Goal: Transaction & Acquisition: Purchase product/service

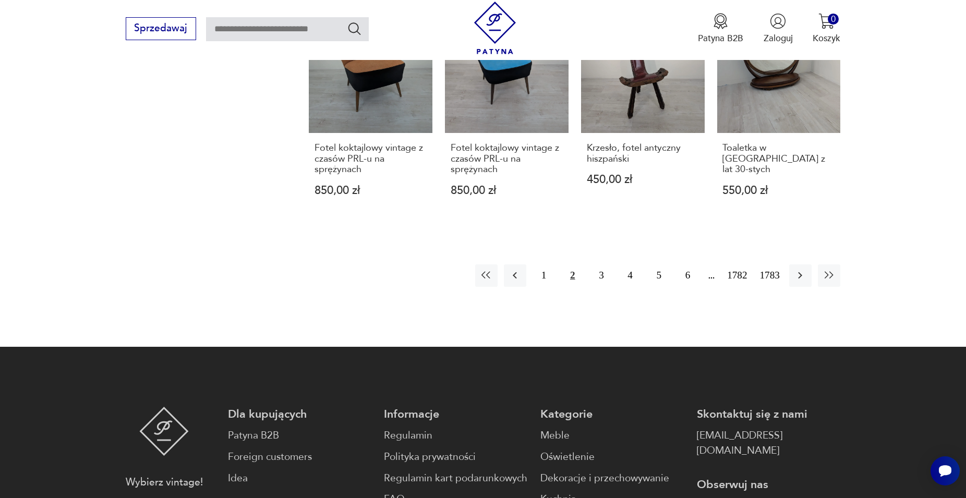
scroll to position [1117, 0]
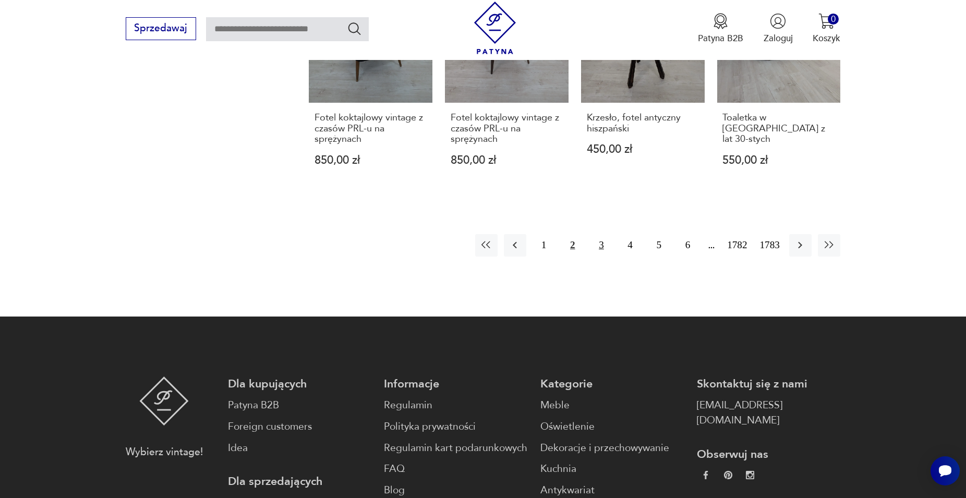
click at [603, 234] on button "3" at bounding box center [601, 245] width 22 height 22
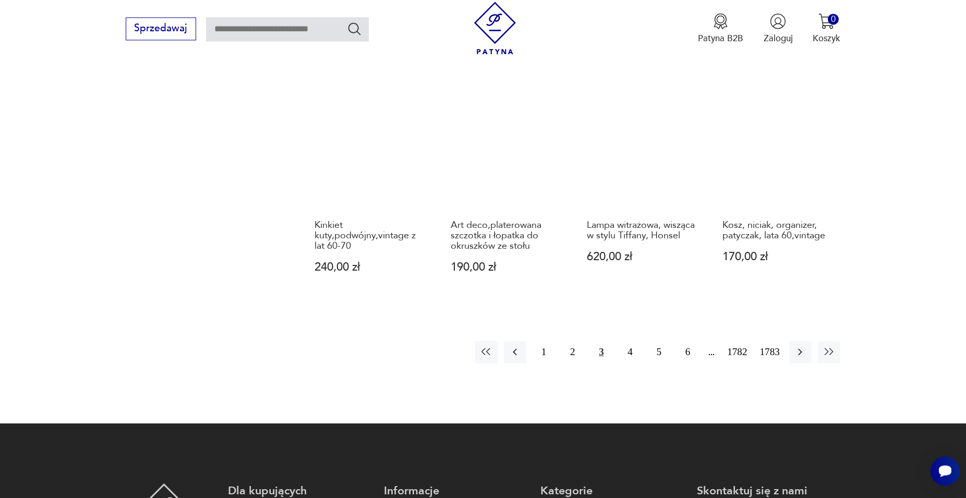
scroll to position [1081, 0]
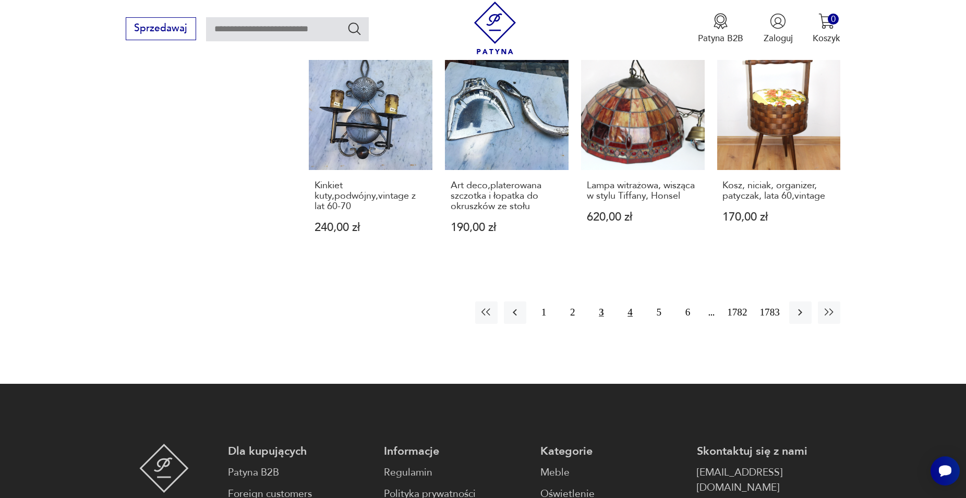
click at [632, 301] on button "4" at bounding box center [630, 312] width 22 height 22
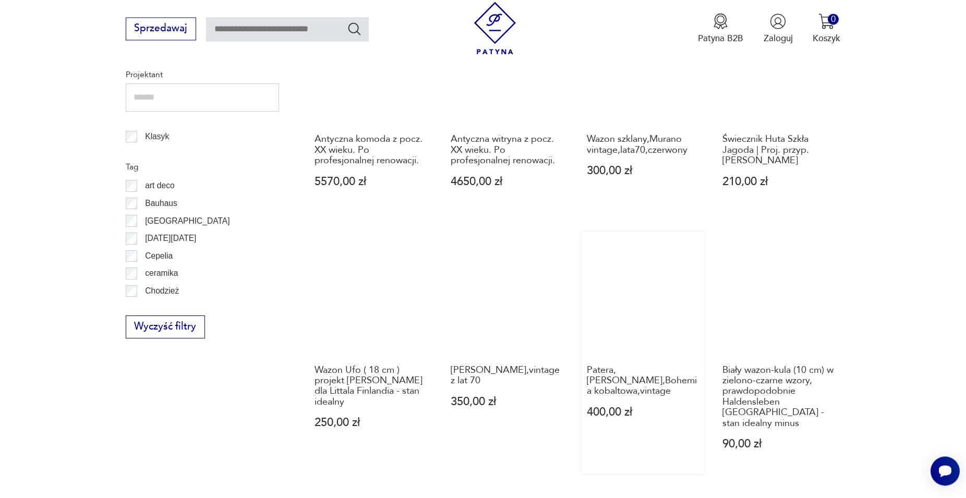
scroll to position [603, 0]
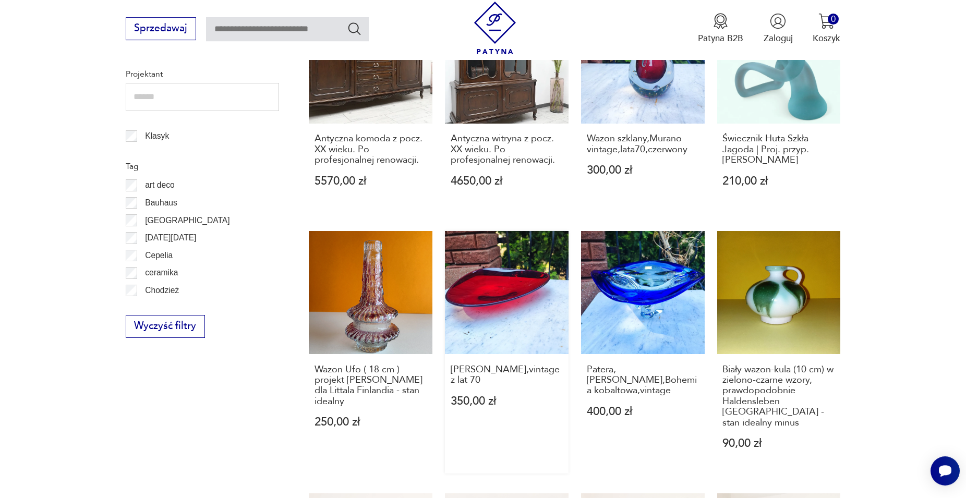
click at [486, 297] on link "Patera [PERSON_NAME],vintage z lat 70 350,00 zł" at bounding box center [507, 352] width 124 height 242
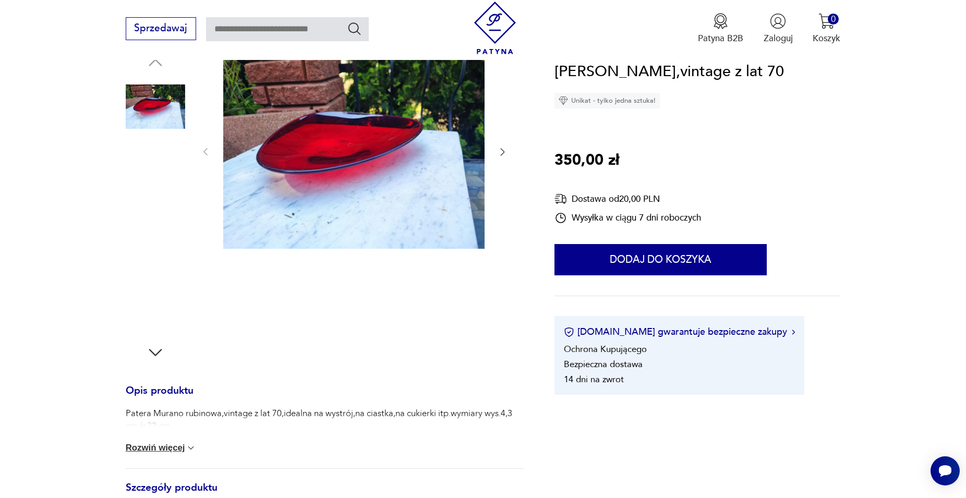
click at [154, 302] on img at bounding box center [155, 305] width 59 height 59
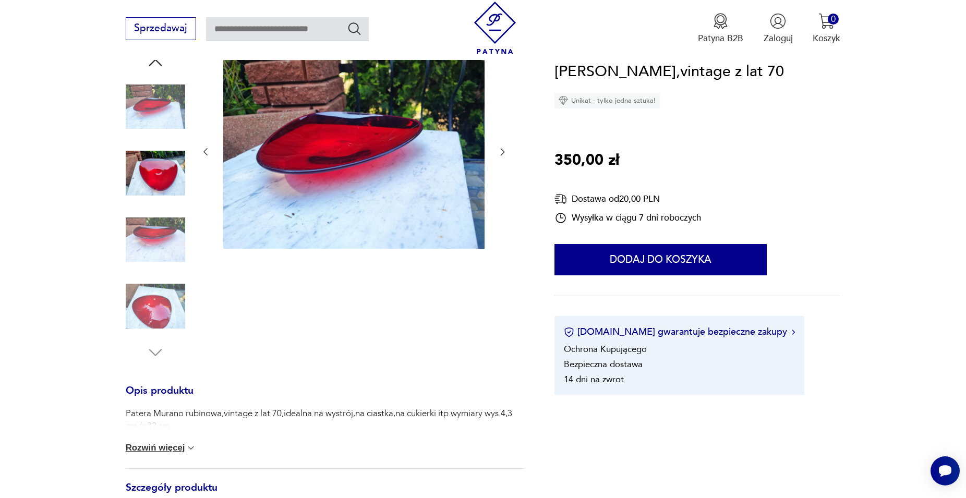
click at [156, 179] on img at bounding box center [155, 172] width 59 height 59
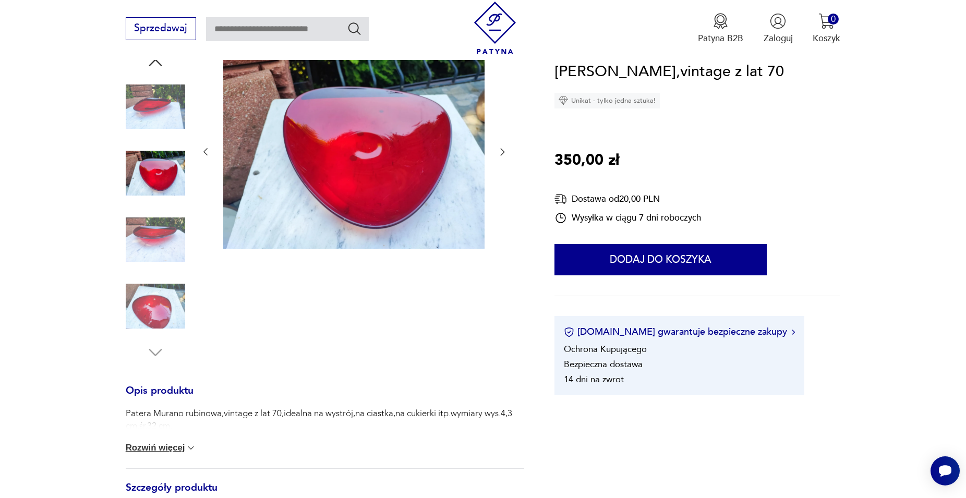
click at [155, 308] on img at bounding box center [155, 305] width 59 height 59
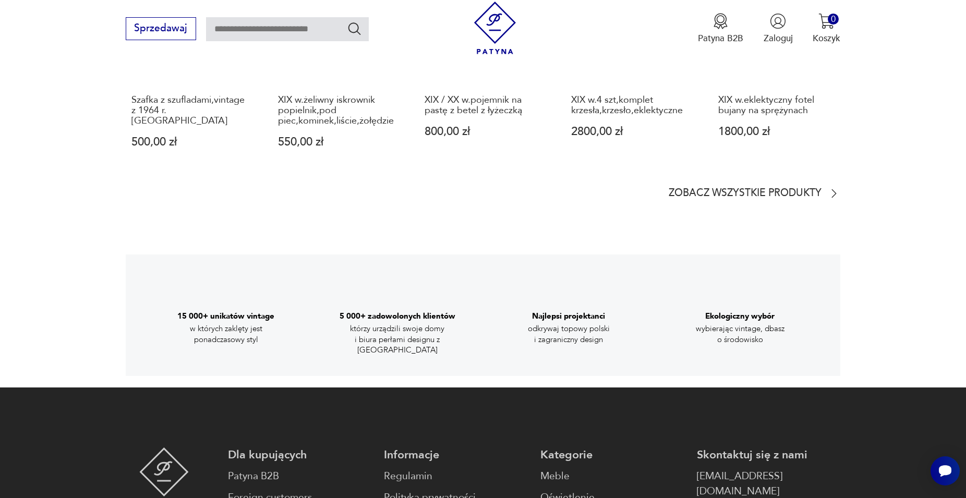
scroll to position [1360, 0]
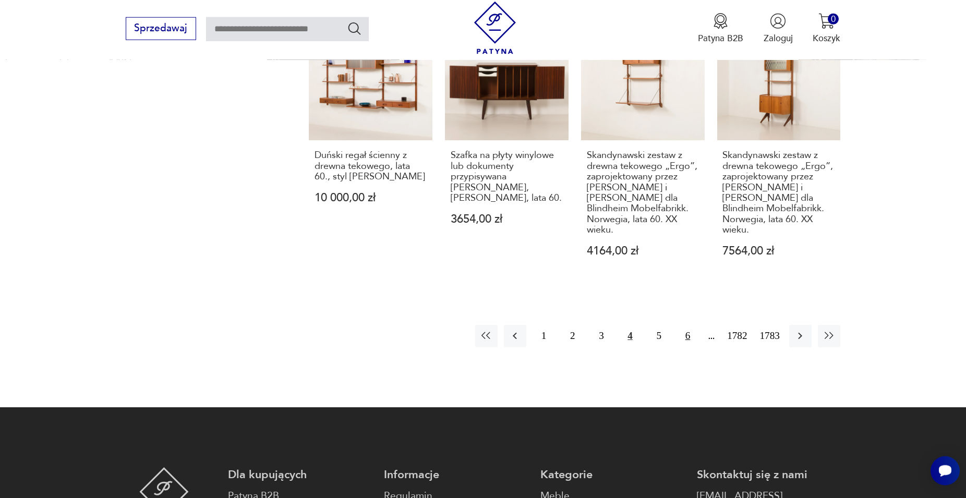
scroll to position [1081, 0]
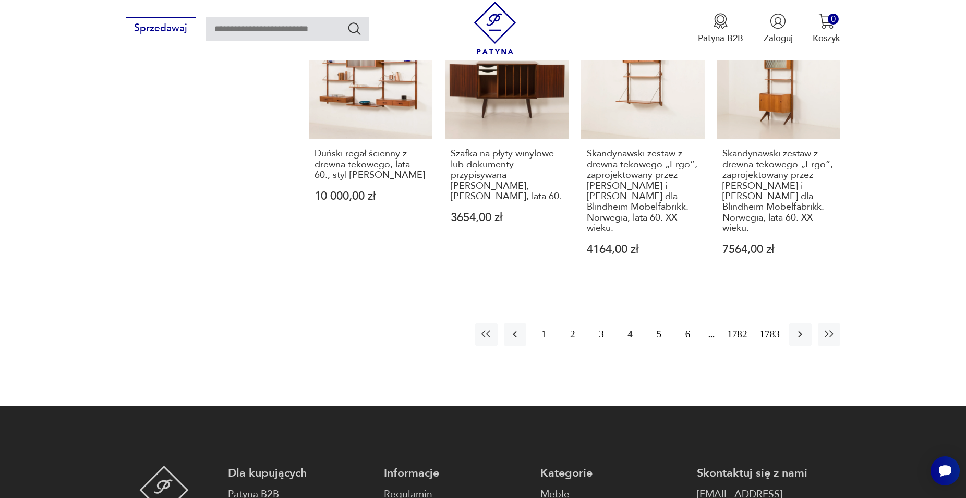
click at [660, 323] on button "5" at bounding box center [659, 334] width 22 height 22
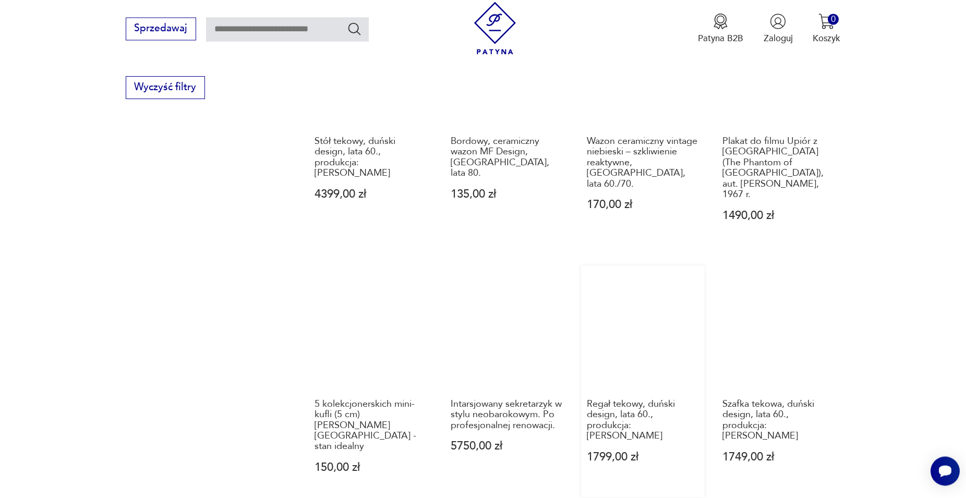
scroll to position [1028, 0]
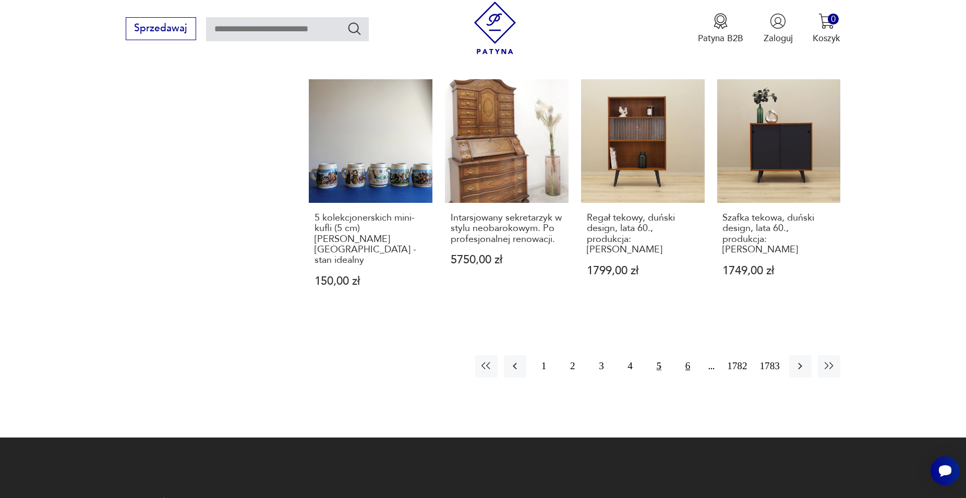
click at [687, 355] on button "6" at bounding box center [687, 366] width 22 height 22
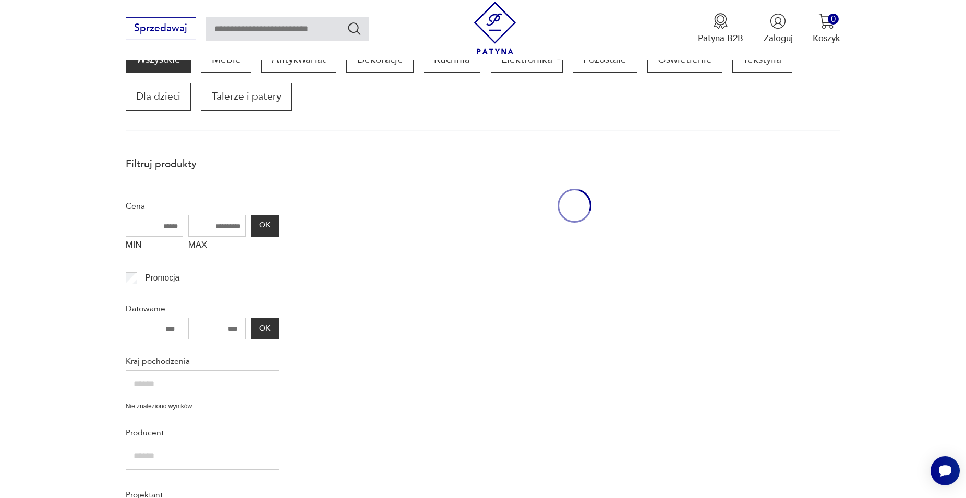
scroll to position [177, 0]
